Goal: Complete application form

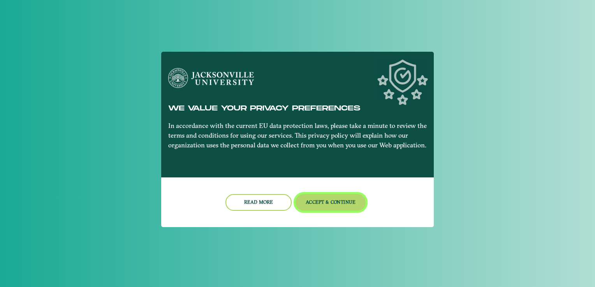
click at [334, 208] on button "Accept & Continue" at bounding box center [331, 202] width 70 height 17
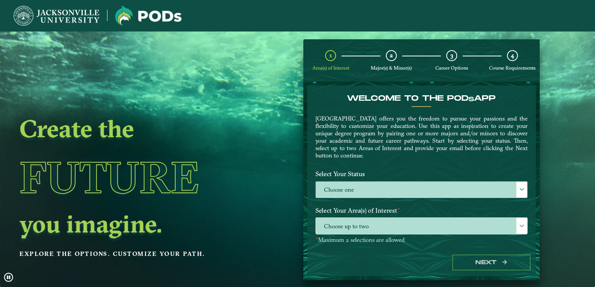
click at [396, 194] on label "Choose one" at bounding box center [421, 190] width 211 height 17
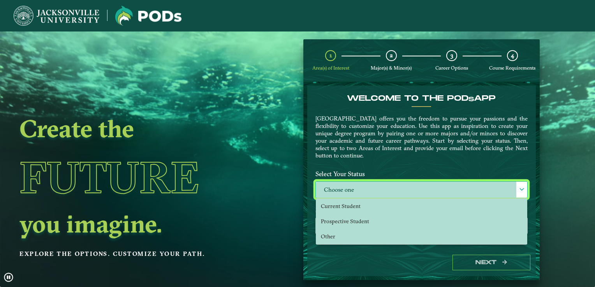
scroll to position [4, 34]
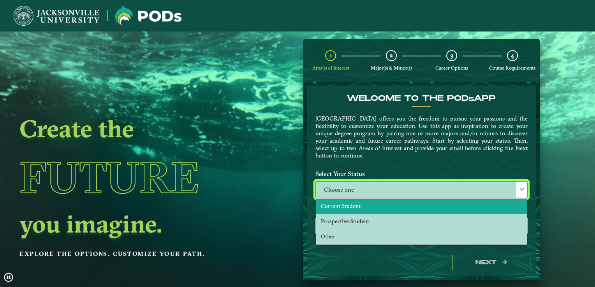
click at [384, 208] on li "Current Student" at bounding box center [421, 206] width 211 height 15
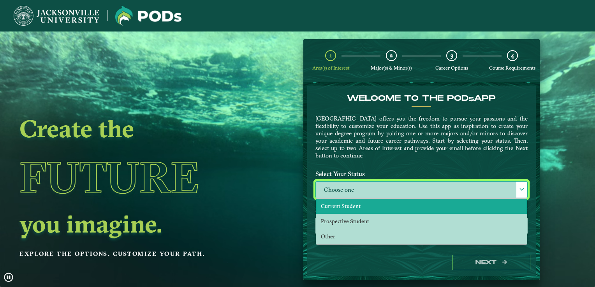
select select "[object Object]"
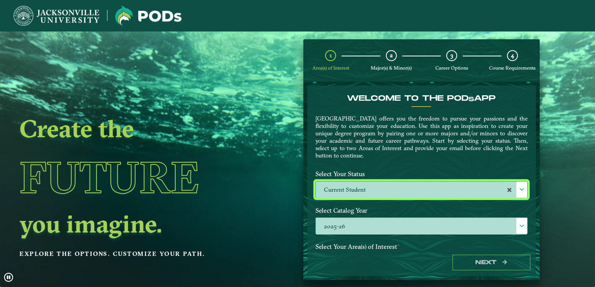
scroll to position [84, 0]
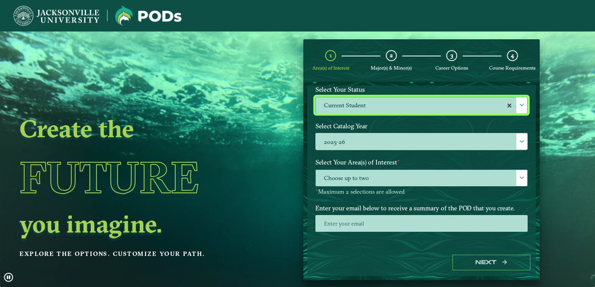
click at [362, 180] on span "Choose up to two" at bounding box center [421, 178] width 211 height 17
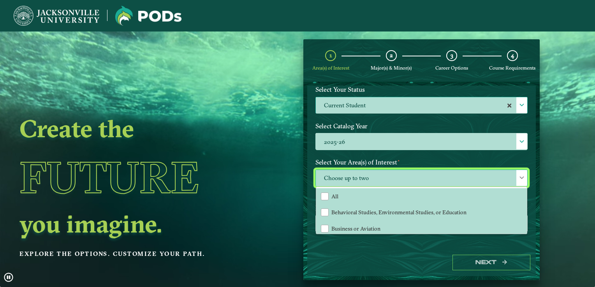
scroll to position [4, 34]
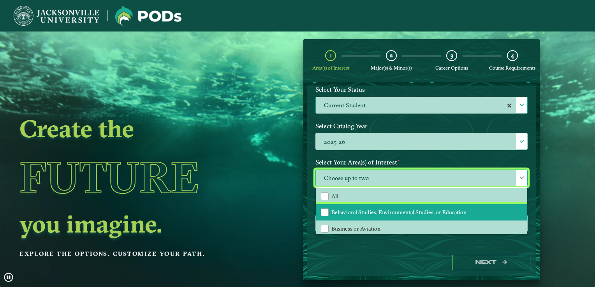
click at [359, 206] on li "Behavioral Studies, Environmental Studies, or Education" at bounding box center [421, 212] width 211 height 16
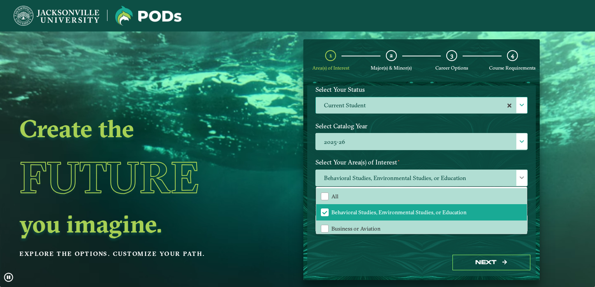
click at [412, 263] on div "Next" at bounding box center [421, 263] width 229 height 27
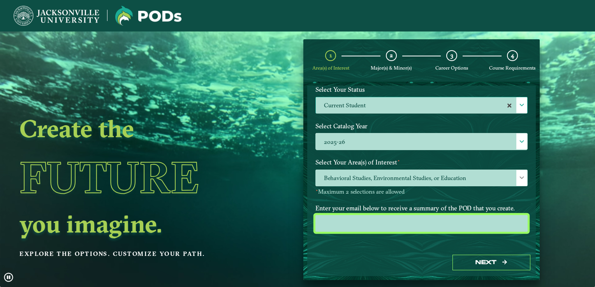
click at [377, 216] on input "email" at bounding box center [421, 223] width 212 height 17
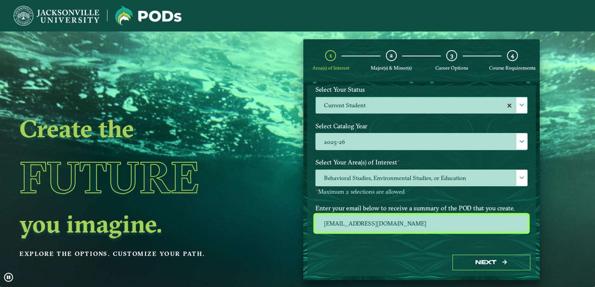
type input "makthemermaid@gmail.com"
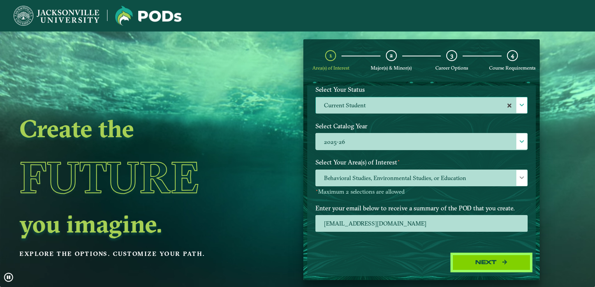
click at [488, 269] on button "Next" at bounding box center [491, 263] width 78 height 16
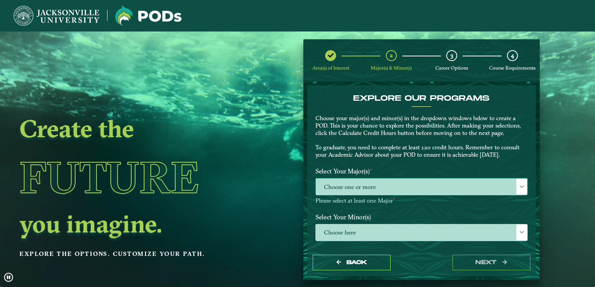
click at [430, 192] on span "Choose one or more" at bounding box center [421, 187] width 211 height 17
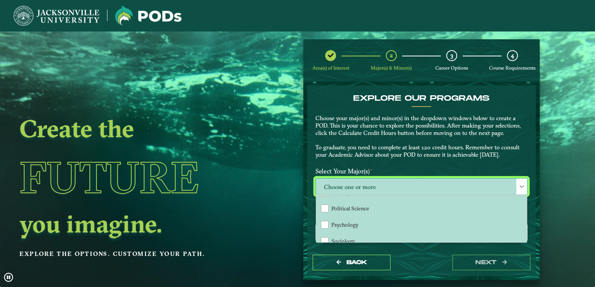
scroll to position [45, 0]
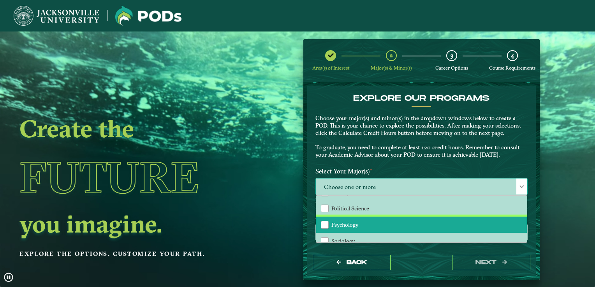
click at [342, 227] on span "Psychology" at bounding box center [344, 225] width 27 height 7
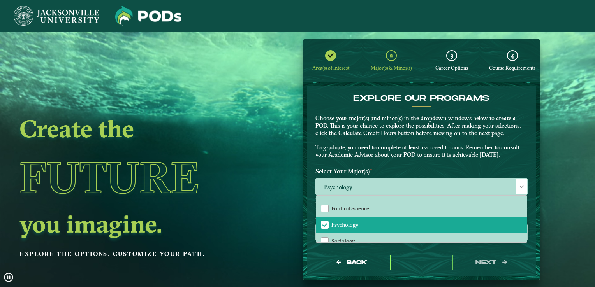
click at [271, 224] on ngx-dashboard "Create the Future you imagine. Explore the options. Customize your path. Area(s…" at bounding box center [297, 159] width 595 height 241
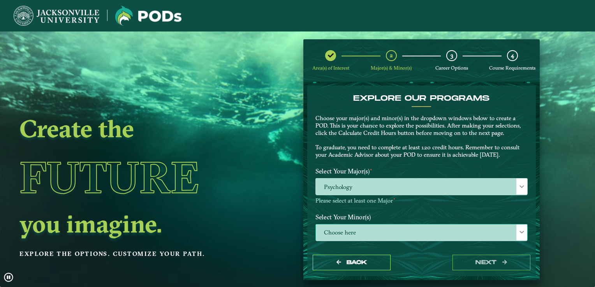
click at [376, 235] on span "Choose here" at bounding box center [421, 233] width 211 height 17
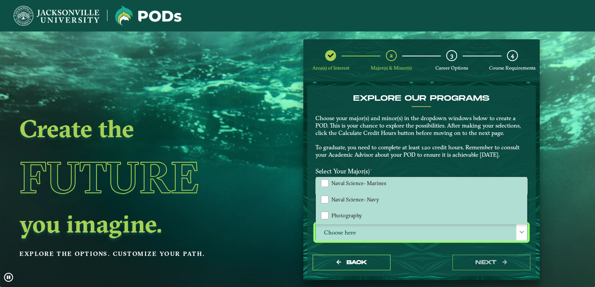
scroll to position [604, 0]
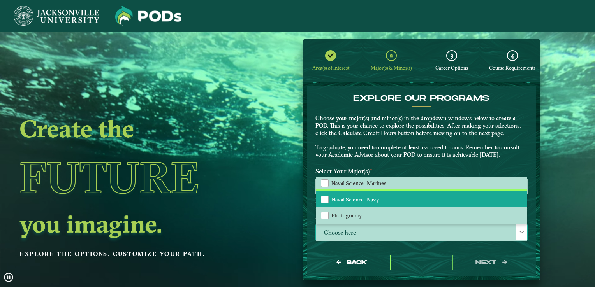
click at [358, 196] on span "Naval Science- Navy" at bounding box center [355, 199] width 48 height 7
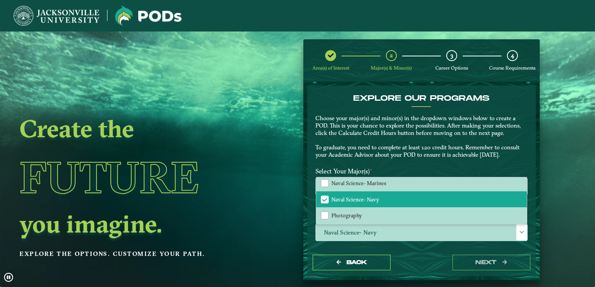
click at [425, 110] on div "EXPLORE OUR PROGRAMS Choose your major(s) and minor(s) in the dropdown windows …" at bounding box center [422, 129] width 224 height 70
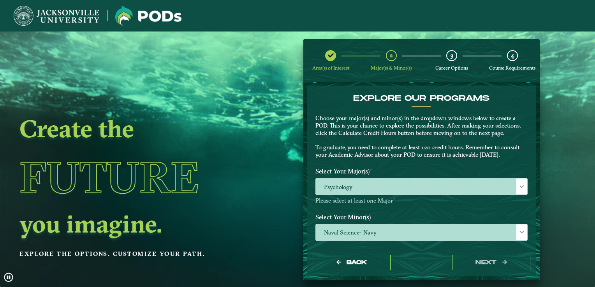
click at [414, 208] on div "Select Your Major(s) ⋆ Psychology Please select at least one Major ⋆" at bounding box center [422, 187] width 224 height 46
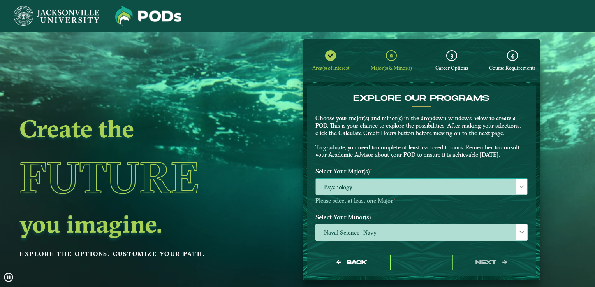
click at [478, 195] on span "Psychology" at bounding box center [421, 187] width 211 height 17
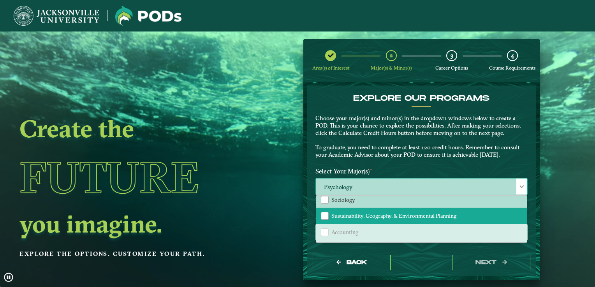
scroll to position [65, 0]
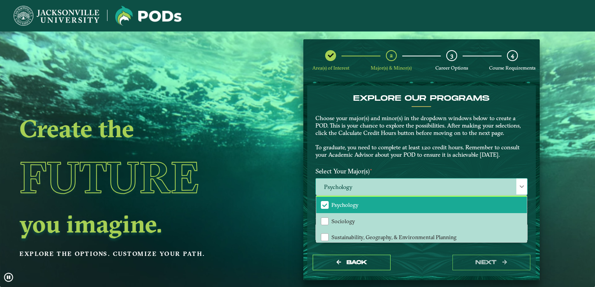
click at [336, 204] on span "Psychology" at bounding box center [344, 205] width 27 height 7
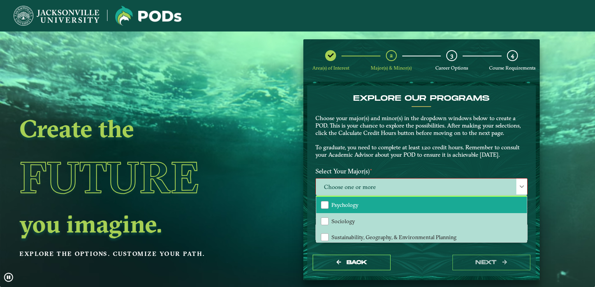
click at [336, 204] on span "Psychology" at bounding box center [344, 205] width 27 height 7
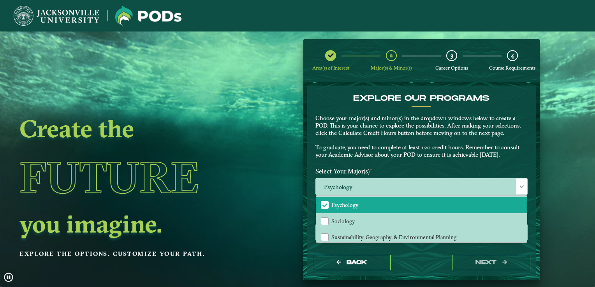
click at [413, 260] on div "Back next" at bounding box center [421, 263] width 229 height 27
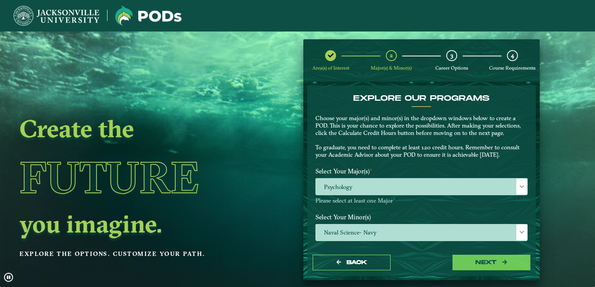
scroll to position [31, 0]
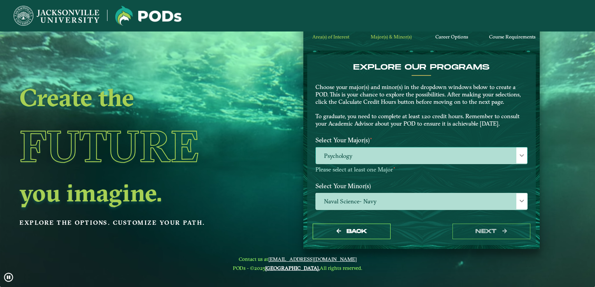
click at [451, 151] on span "Psychology" at bounding box center [421, 156] width 211 height 17
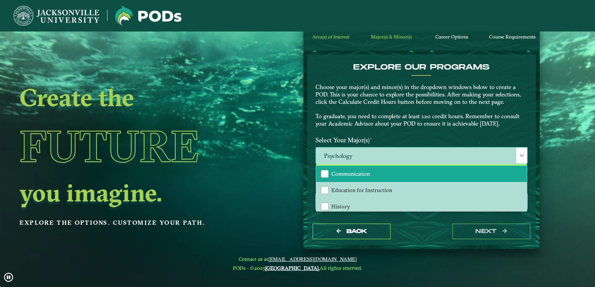
click at [423, 178] on li "Communication" at bounding box center [421, 174] width 211 height 16
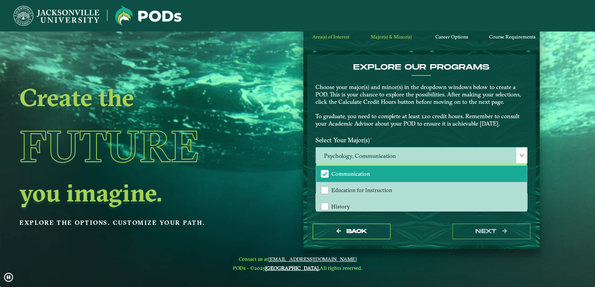
click at [324, 168] on li "Communication" at bounding box center [421, 174] width 211 height 16
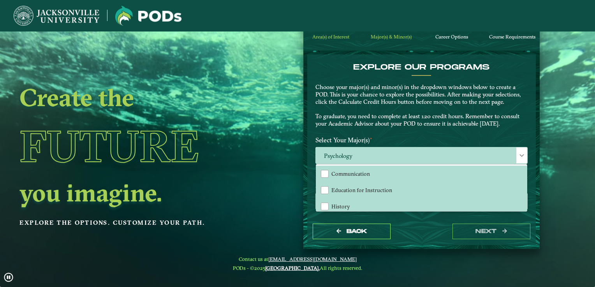
click at [421, 125] on p "Choose your major(s) and minor(s) in the dropdown windows below to create a POD…" at bounding box center [421, 106] width 212 height 44
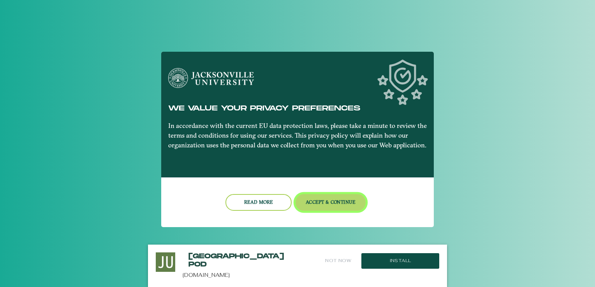
click at [358, 202] on button "Accept & Continue" at bounding box center [331, 202] width 70 height 17
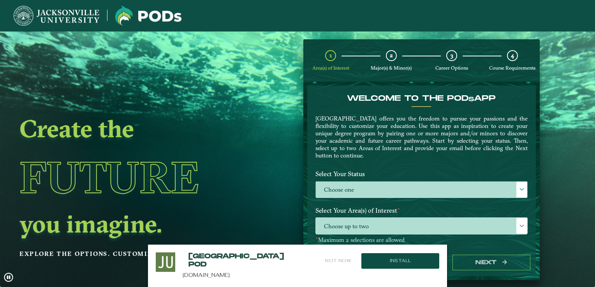
click at [384, 187] on label "Choose one" at bounding box center [421, 190] width 211 height 17
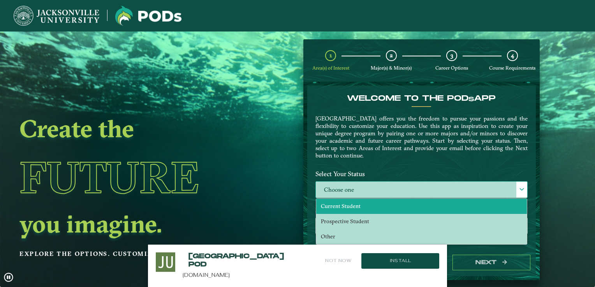
click at [380, 209] on li "Current Student" at bounding box center [421, 206] width 211 height 15
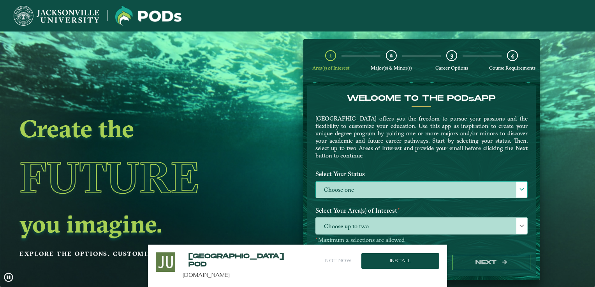
select select "[object Object]"
click at [338, 257] on button "Not Now" at bounding box center [338, 261] width 28 height 17
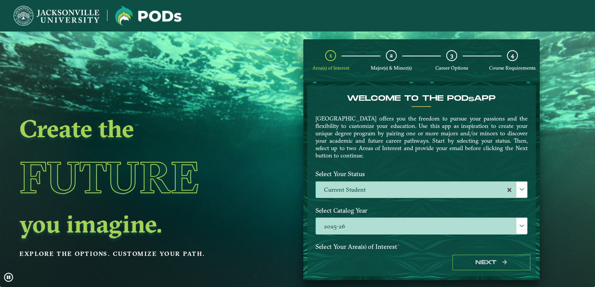
click at [419, 222] on label "2025-26" at bounding box center [421, 226] width 211 height 17
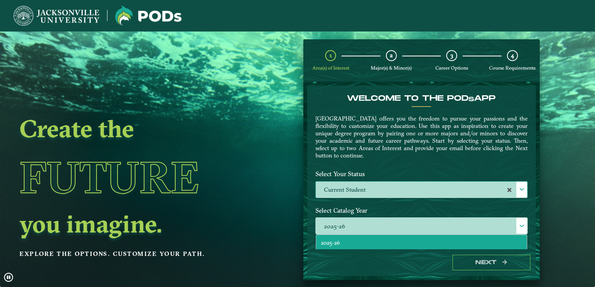
click at [411, 197] on label "Current Student" at bounding box center [421, 190] width 211 height 17
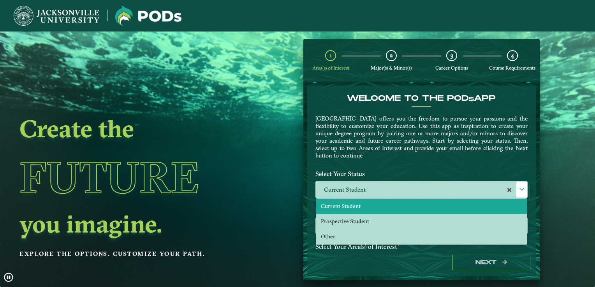
click at [408, 167] on label "Select Your Status" at bounding box center [422, 174] width 224 height 14
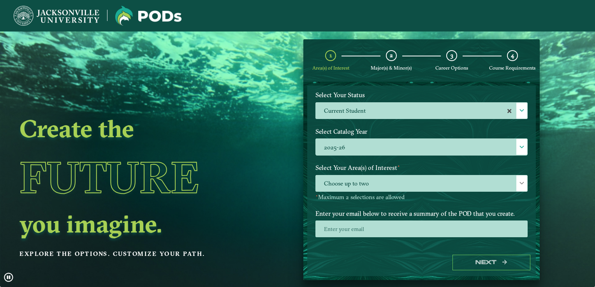
scroll to position [80, 0]
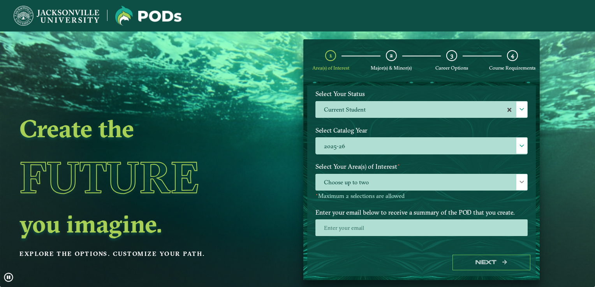
click at [407, 170] on label "Select Your Area(s) of Interest ⋆" at bounding box center [422, 167] width 224 height 14
click at [395, 181] on span "Choose up to two" at bounding box center [421, 182] width 211 height 17
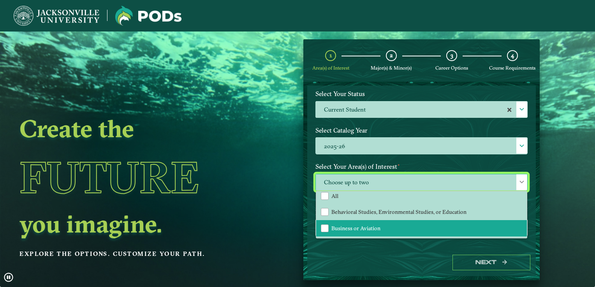
scroll to position [3, 0]
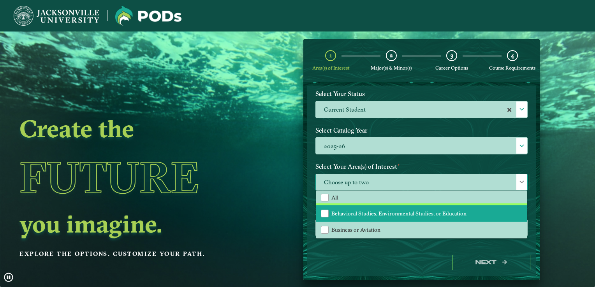
click at [380, 208] on li "Behavioral Studies, Environmental Studies, or Education" at bounding box center [421, 214] width 211 height 16
click at [367, 254] on div "Next" at bounding box center [421, 263] width 229 height 27
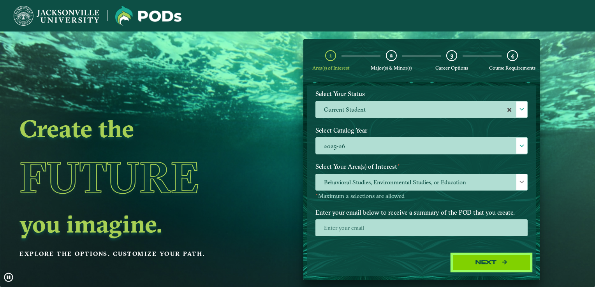
click at [461, 262] on button "Next" at bounding box center [491, 263] width 78 height 16
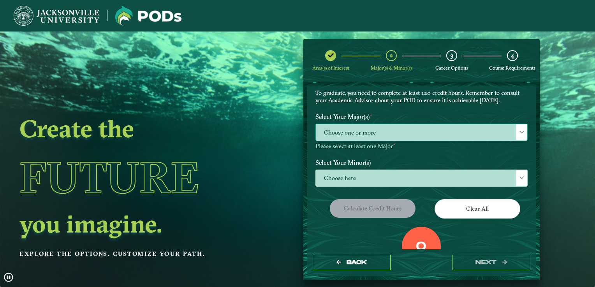
scroll to position [0, 0]
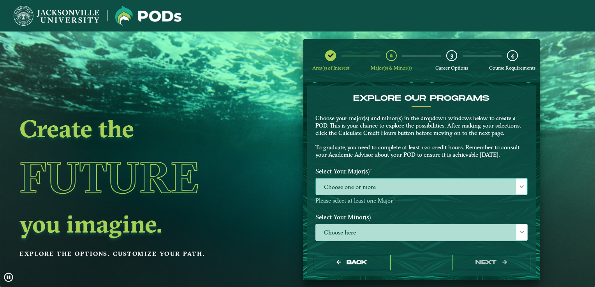
click at [385, 195] on span "Choose one or more" at bounding box center [421, 187] width 211 height 17
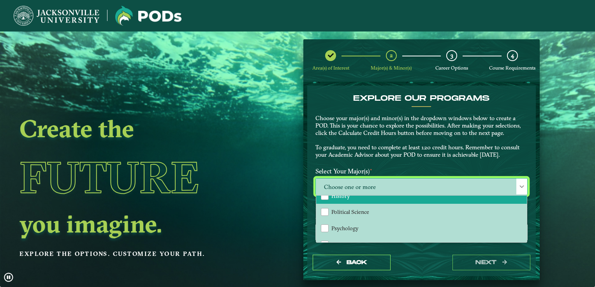
scroll to position [42, 0]
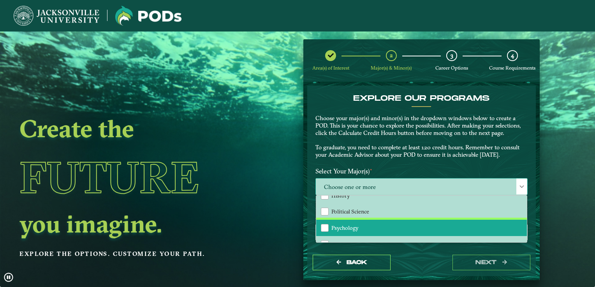
click at [357, 228] on li "Psychology" at bounding box center [421, 228] width 211 height 16
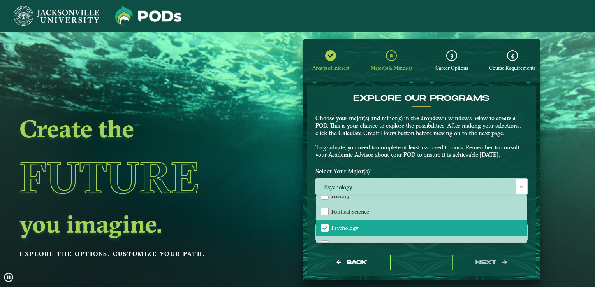
click at [442, 118] on p "Choose your major(s) and minor(s) in the dropdown windows below to create a POD…" at bounding box center [421, 137] width 212 height 44
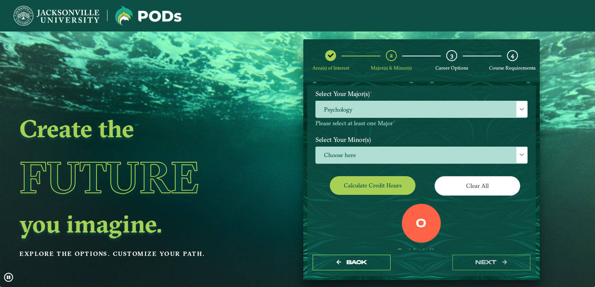
scroll to position [78, 0]
click at [399, 149] on span "Choose here" at bounding box center [421, 155] width 211 height 17
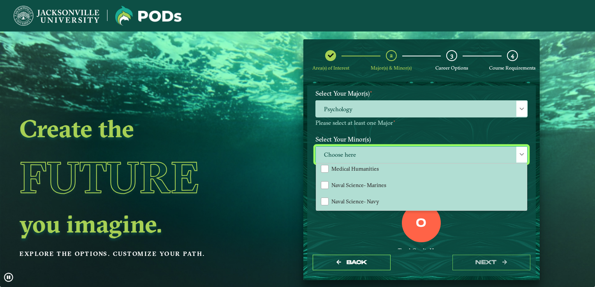
scroll to position [580, 0]
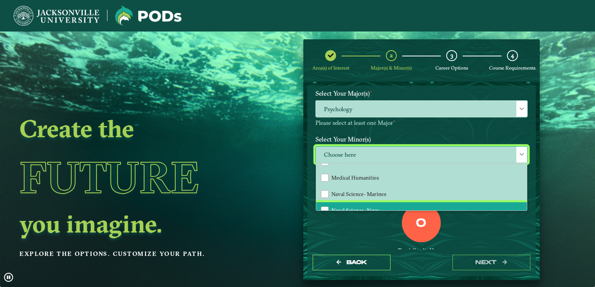
click at [355, 202] on li "Naval Science- Navy" at bounding box center [421, 210] width 211 height 16
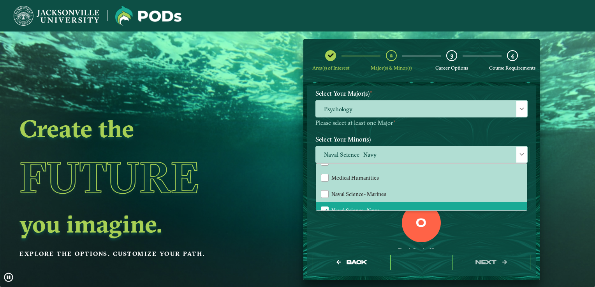
click at [363, 218] on div "0 Total Credit Hours" at bounding box center [422, 237] width 224 height 66
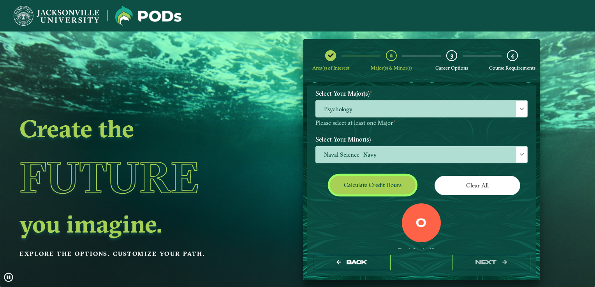
click at [403, 192] on button "Calculate credit hours" at bounding box center [373, 185] width 86 height 18
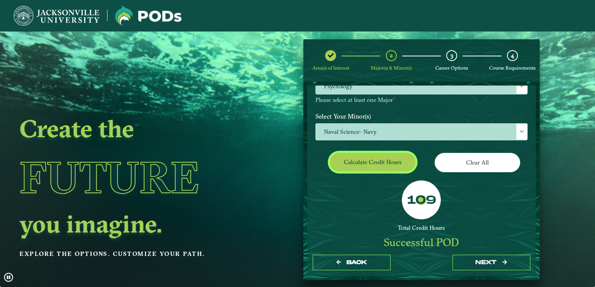
scroll to position [101, 0]
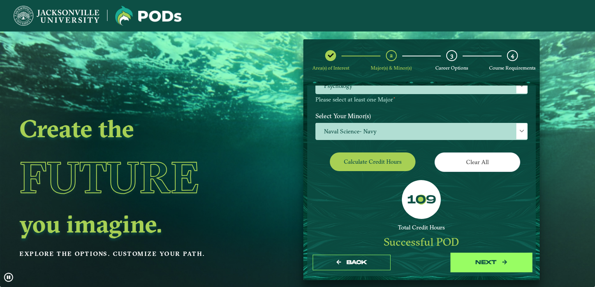
click at [482, 259] on button "next" at bounding box center [491, 263] width 78 height 16
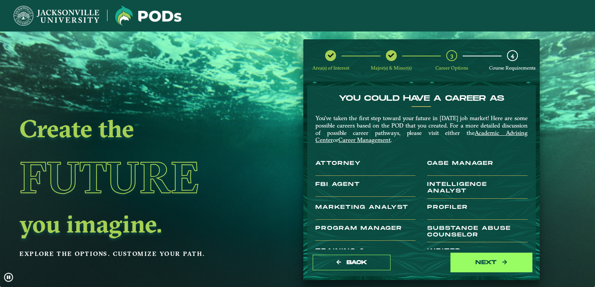
click at [486, 262] on button "next" at bounding box center [491, 263] width 78 height 16
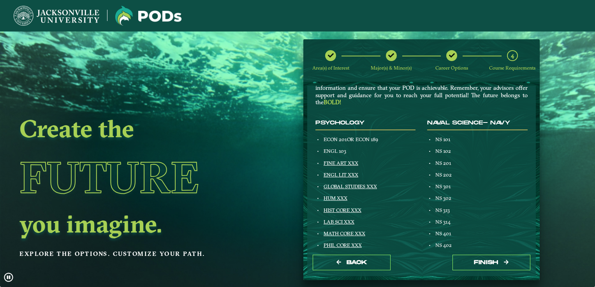
scroll to position [31, 0]
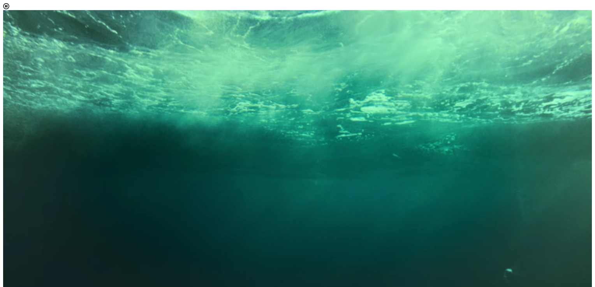
scroll to position [4, 34]
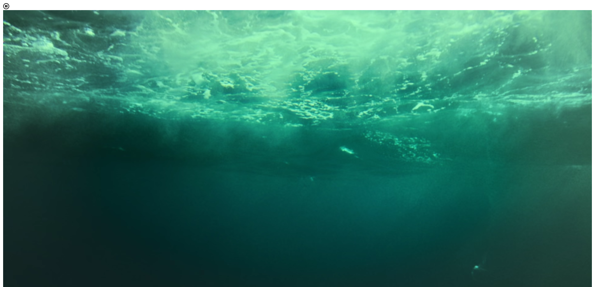
drag, startPoint x: 346, startPoint y: 218, endPoint x: 386, endPoint y: 211, distance: 40.6
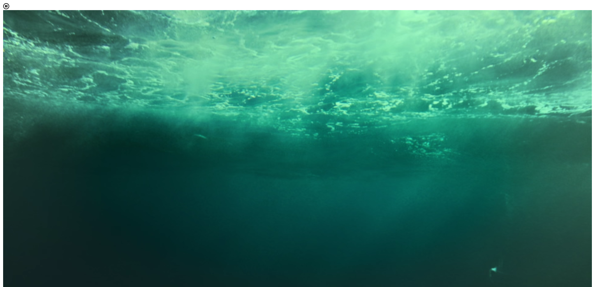
select select "[object Object]"
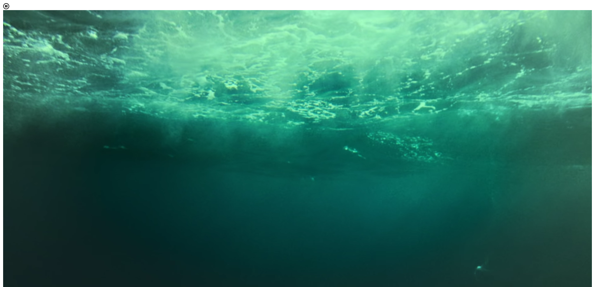
scroll to position [84, 0]
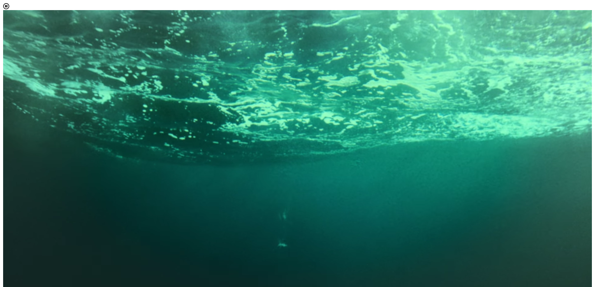
scroll to position [4, 34]
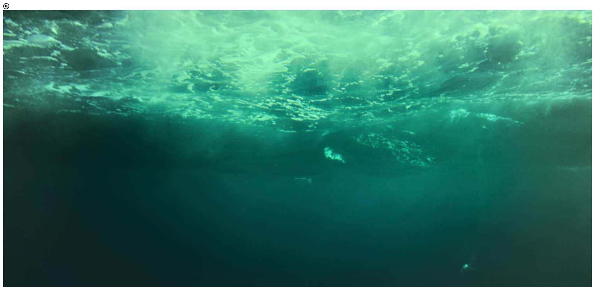
scroll to position [48, 0]
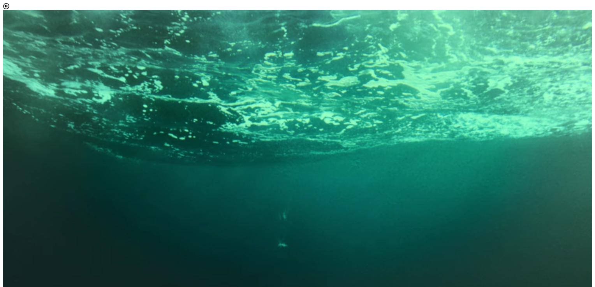
scroll to position [599, 0]
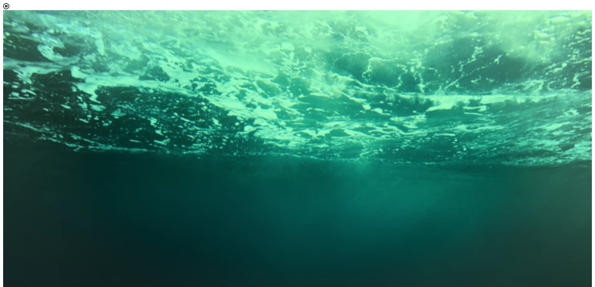
scroll to position [83, 0]
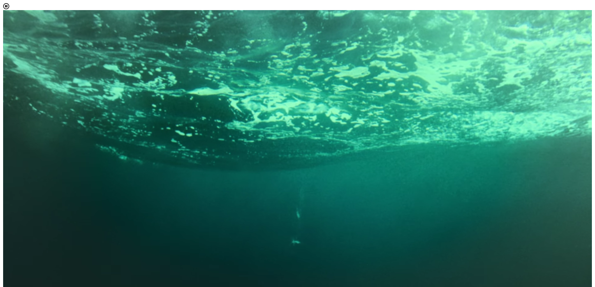
scroll to position [74, 0]
